Goal: Task Accomplishment & Management: Manage account settings

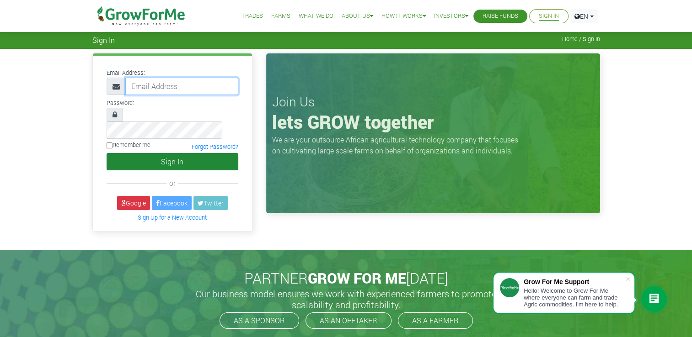
type input "[EMAIL_ADDRESS][DOMAIN_NAME]"
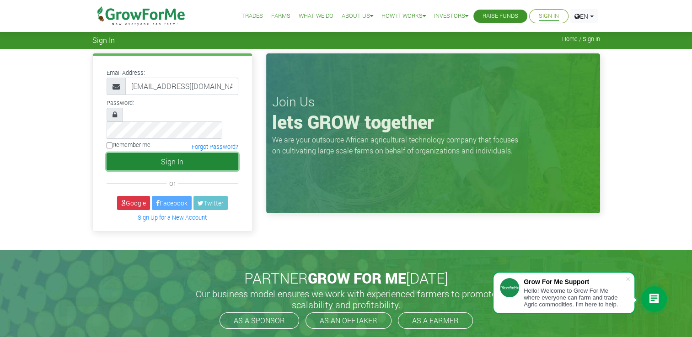
click at [186, 153] on button "Sign In" at bounding box center [173, 161] width 132 height 17
